Goal: Transaction & Acquisition: Purchase product/service

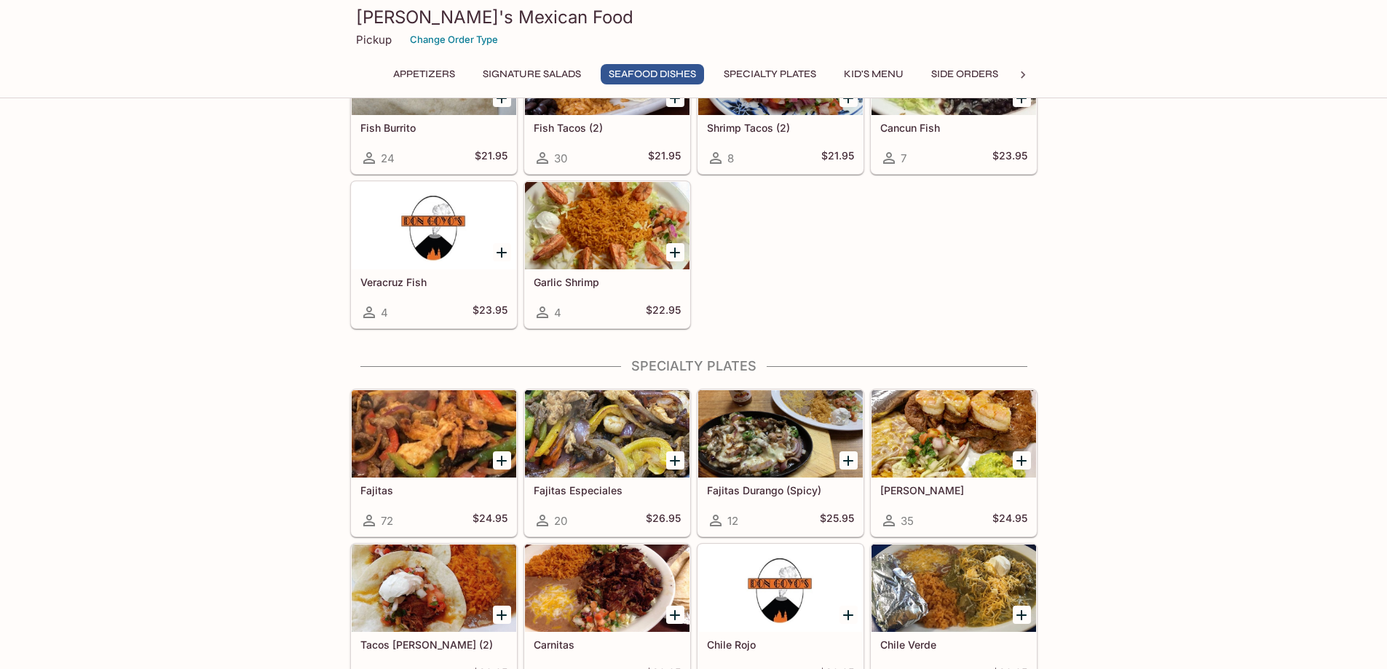
scroll to position [874, 0]
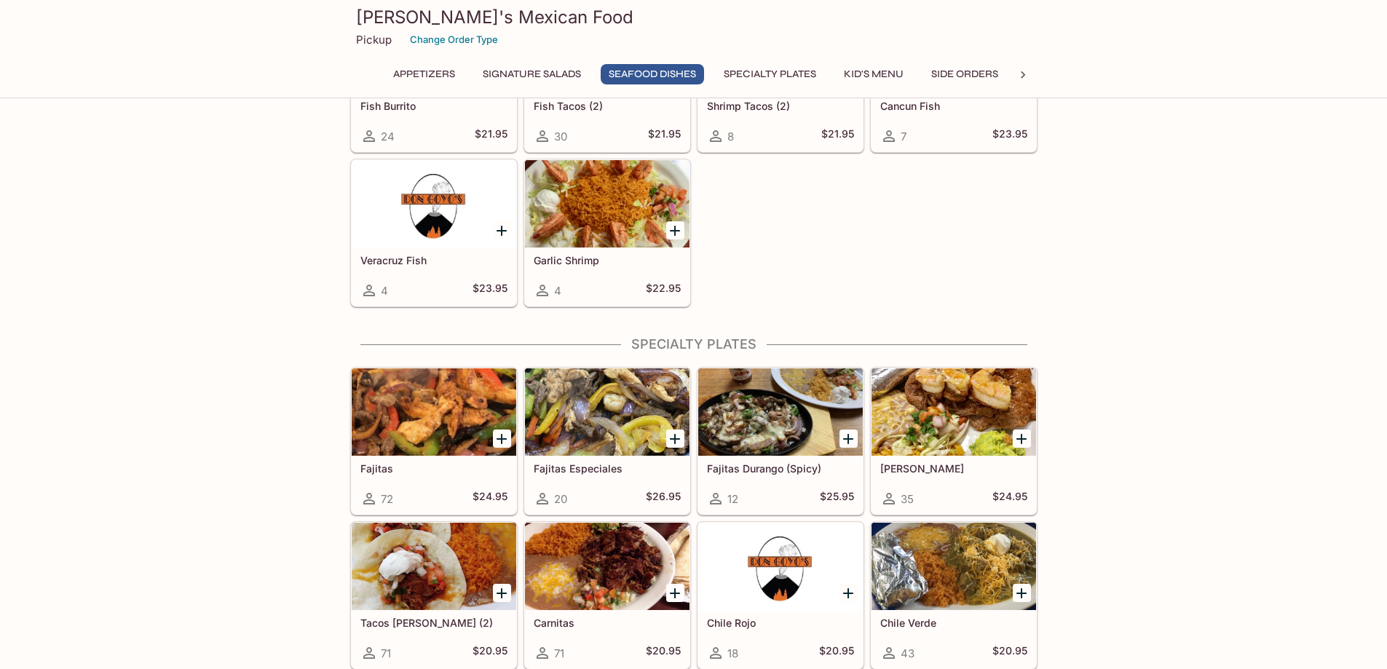
click at [942, 443] on div at bounding box center [953, 411] width 165 height 87
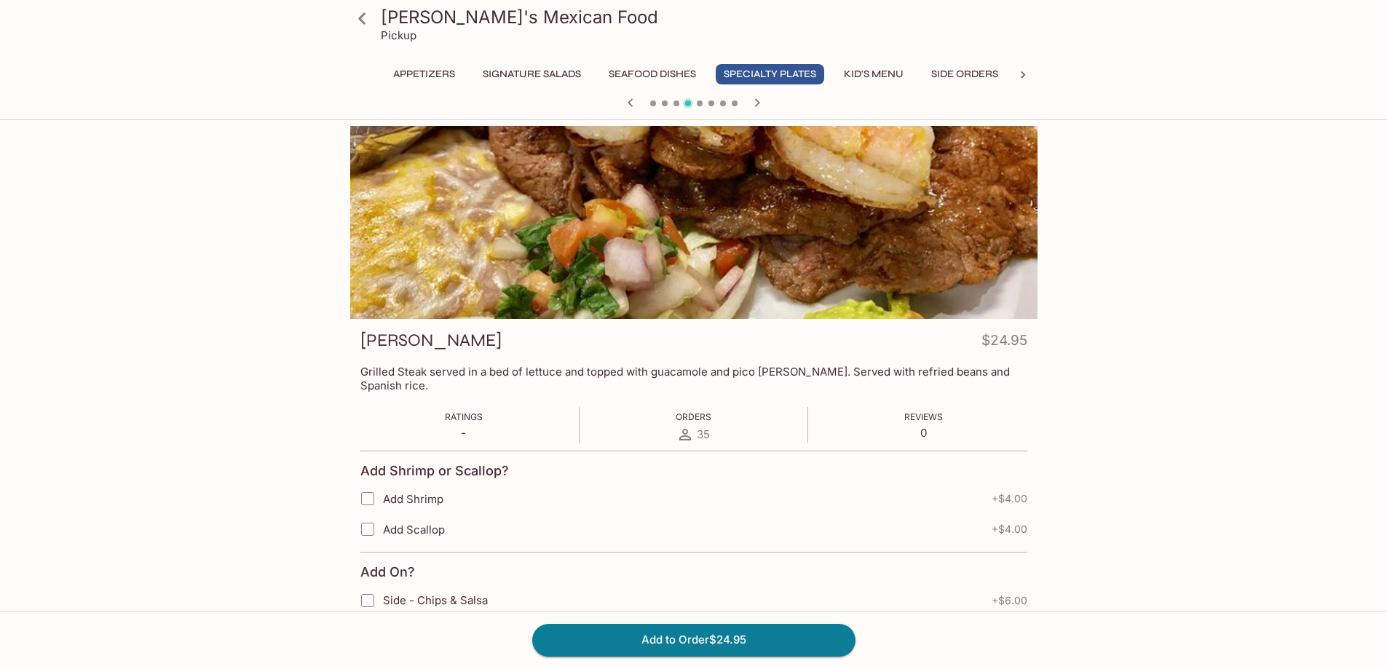
click at [368, 15] on icon at bounding box center [361, 18] width 25 height 25
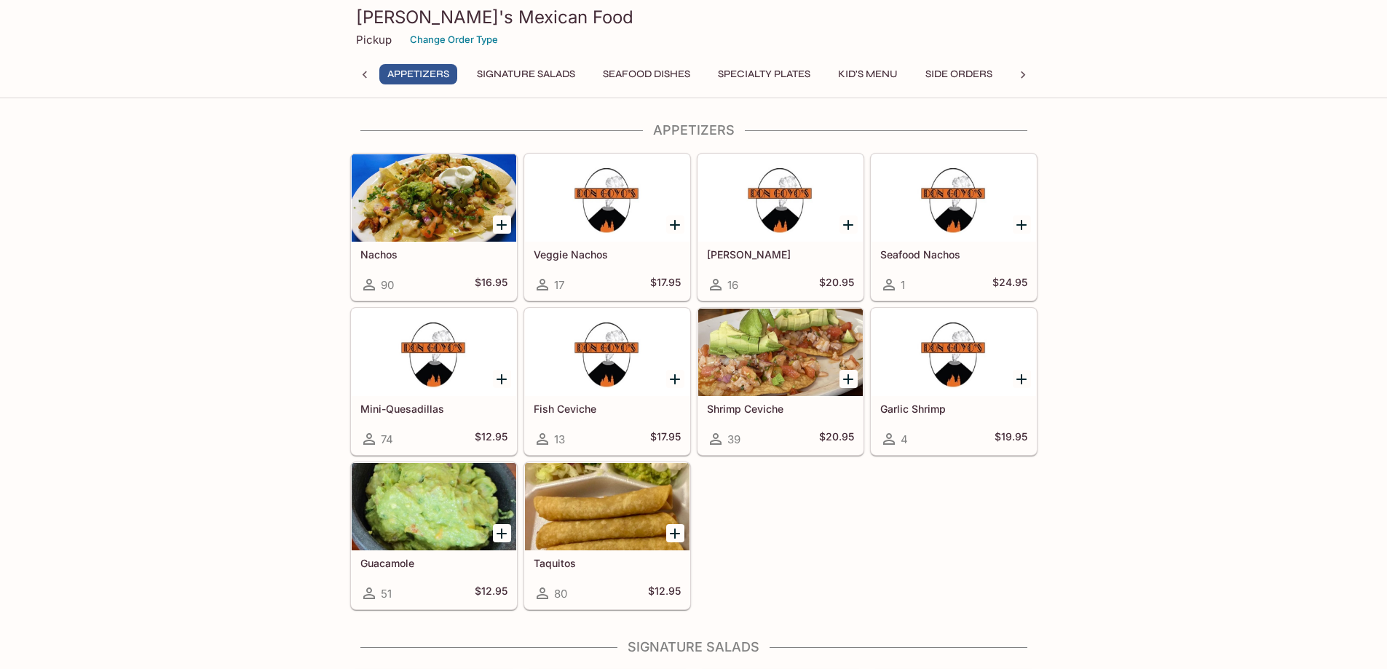
click at [795, 376] on div at bounding box center [780, 352] width 165 height 87
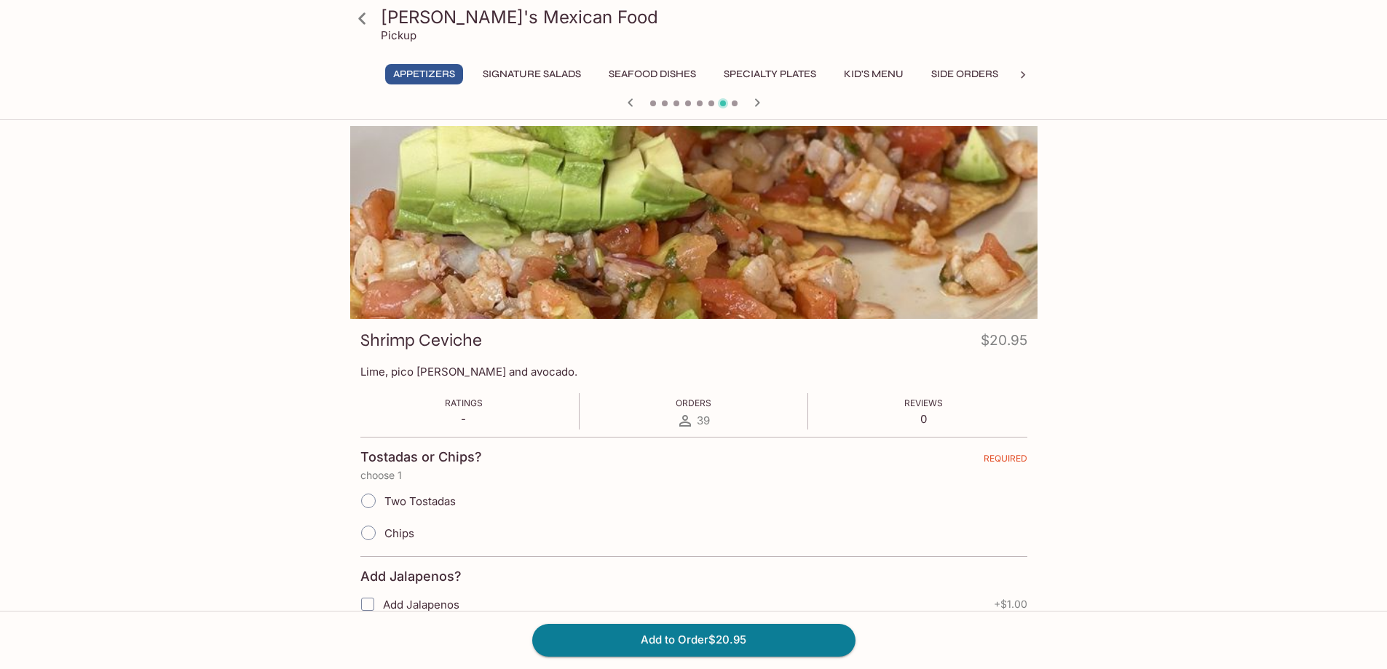
click at [906, 256] on div at bounding box center [693, 222] width 687 height 193
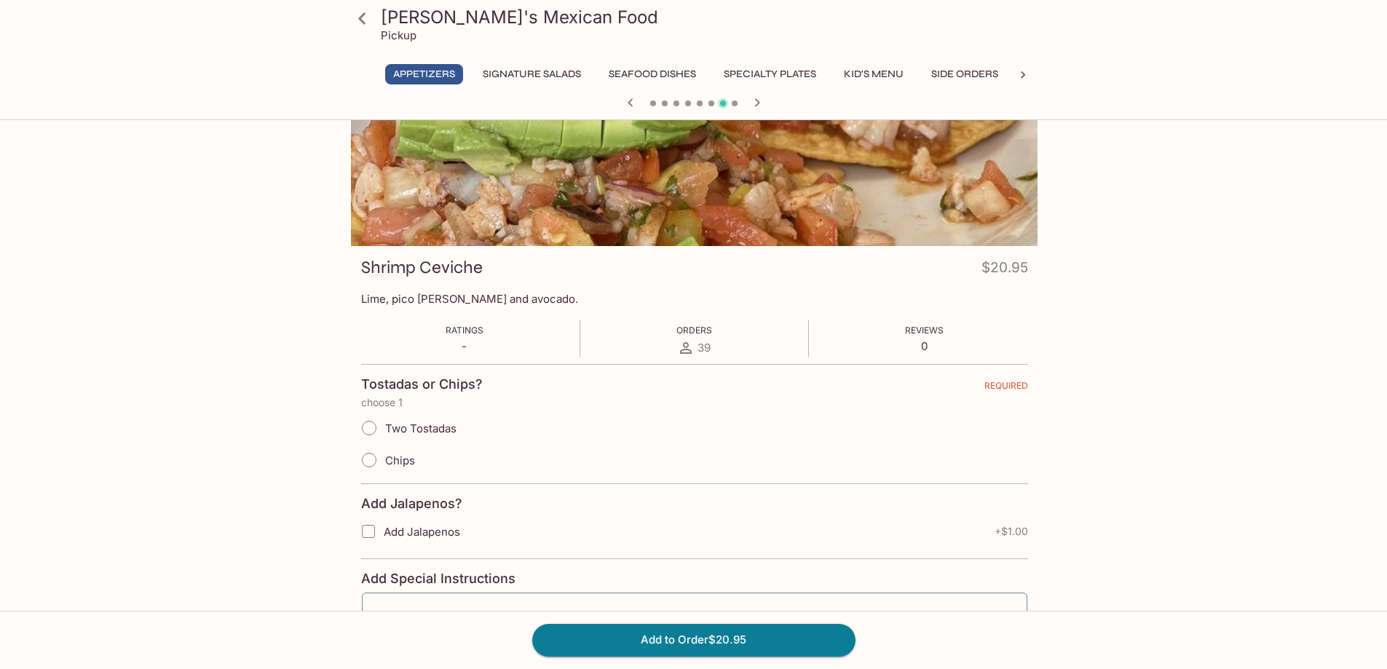
click at [415, 434] on span "Two Tostadas" at bounding box center [420, 429] width 71 height 14
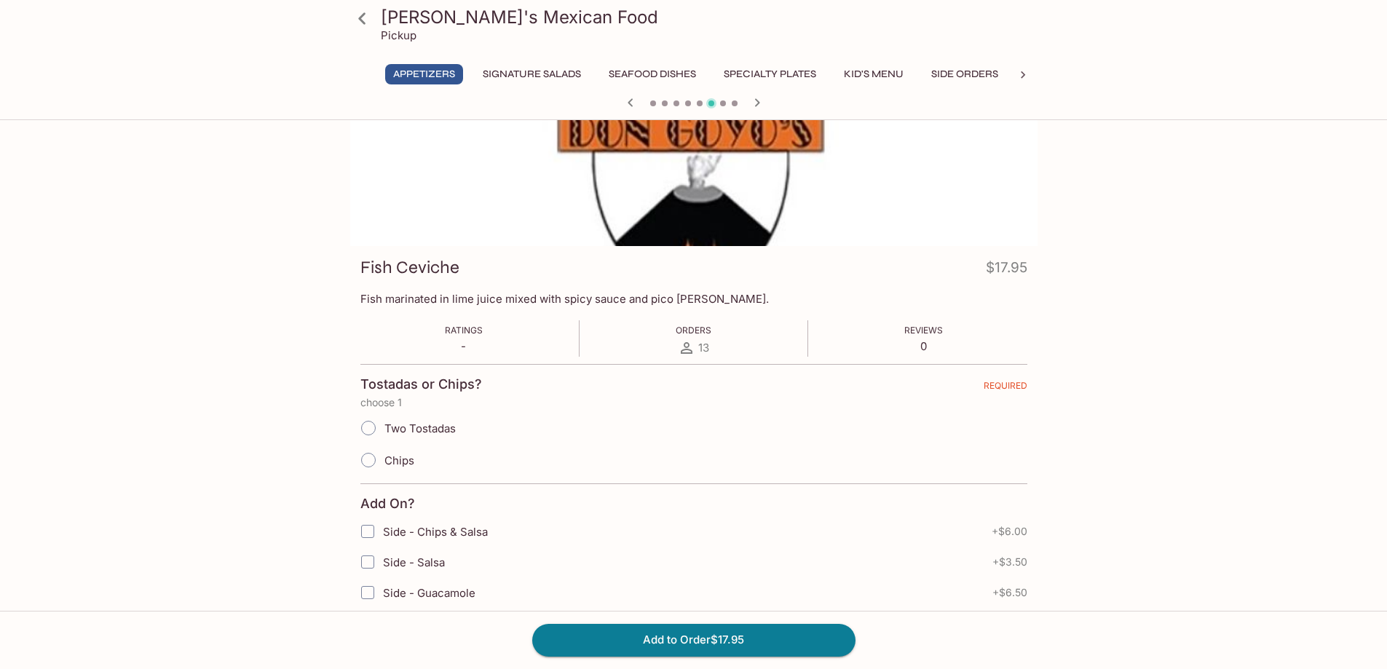
click at [386, 430] on span "Two Tostadas" at bounding box center [419, 429] width 71 height 14
click at [384, 430] on input "Two Tostadas" at bounding box center [368, 428] width 31 height 31
radio input "true"
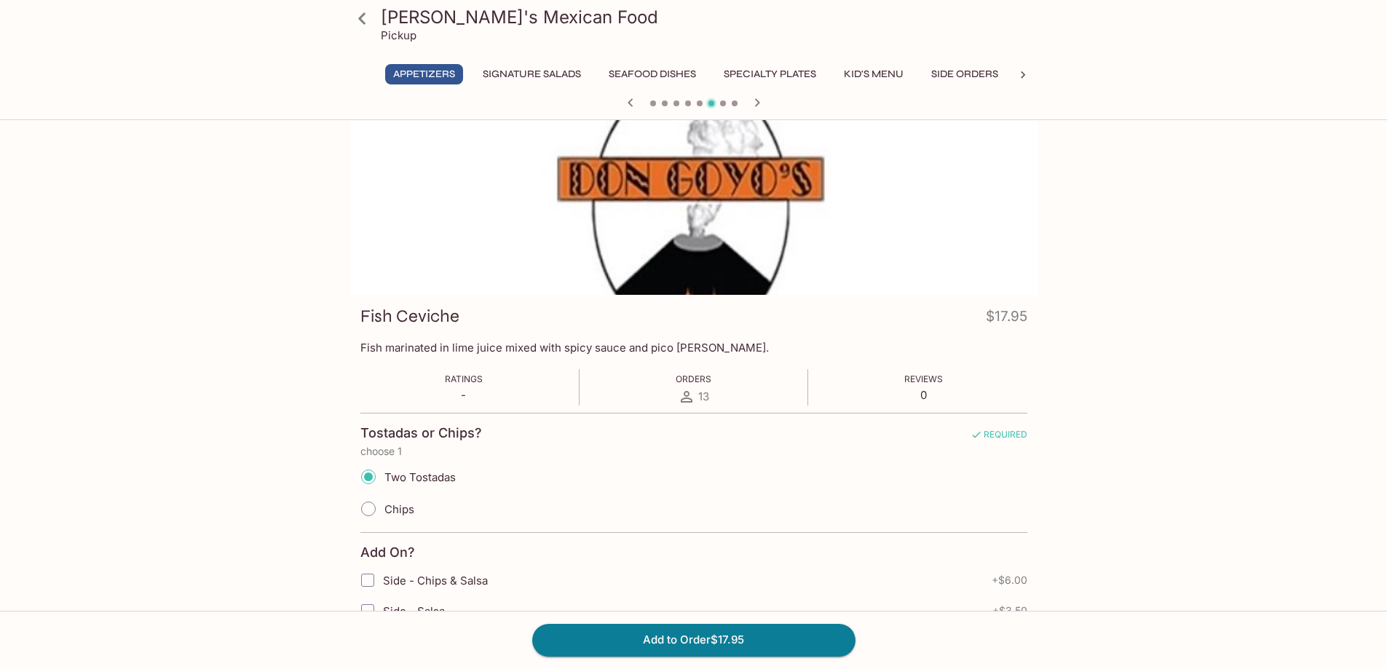
scroll to position [0, 0]
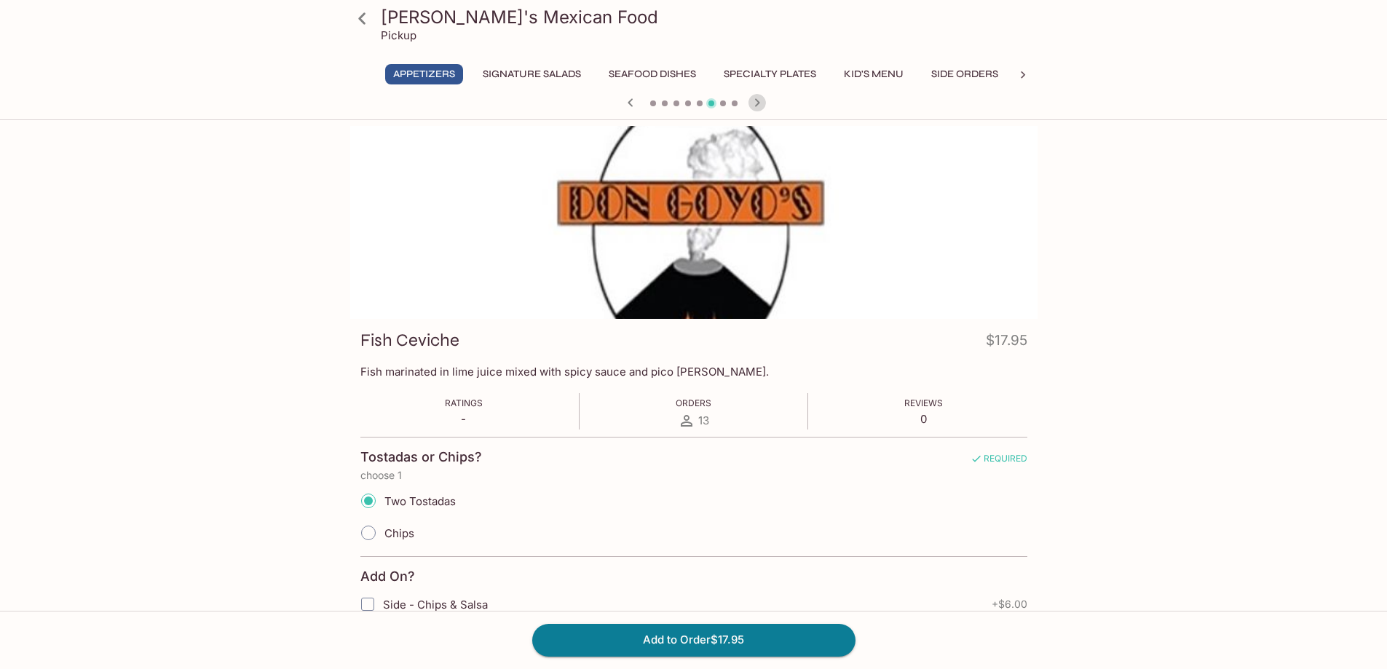
click at [758, 101] on icon "button" at bounding box center [756, 102] width 5 height 8
